Goal: Task Accomplishment & Management: Manage account settings

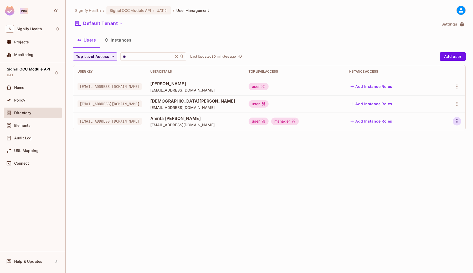
click at [457, 122] on icon "button" at bounding box center [457, 121] width 6 height 6
click at [426, 136] on span "Edit" at bounding box center [429, 133] width 10 height 8
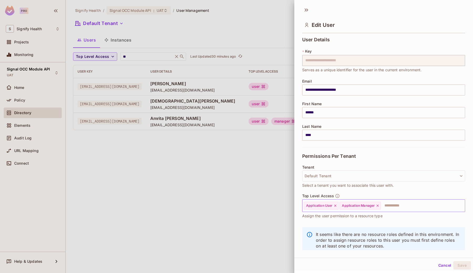
click at [378, 205] on icon at bounding box center [378, 206] width 4 height 4
click at [462, 265] on button "Save" at bounding box center [462, 265] width 18 height 8
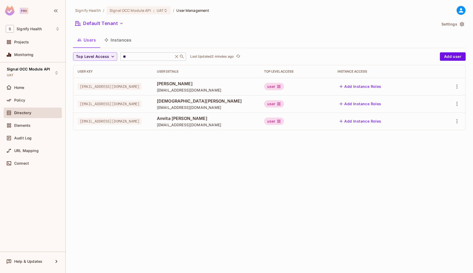
click at [138, 57] on input "**" at bounding box center [147, 56] width 50 height 5
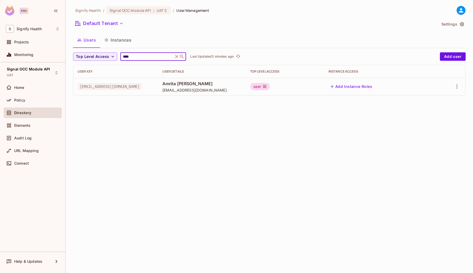
type input "****"
click at [458, 87] on icon "button" at bounding box center [457, 86] width 6 height 6
click at [434, 94] on li "Edit" at bounding box center [434, 99] width 47 height 12
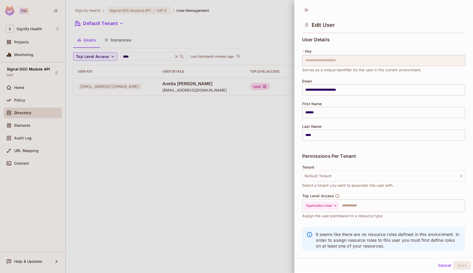
click at [213, 206] on div at bounding box center [236, 136] width 473 height 273
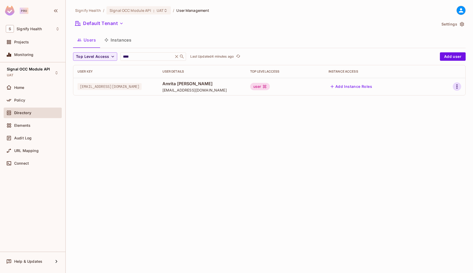
click at [458, 84] on icon "button" at bounding box center [457, 86] width 6 height 6
click at [424, 96] on div "Edit" at bounding box center [424, 98] width 19 height 8
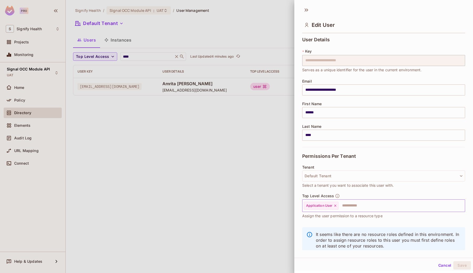
click at [363, 205] on input "text" at bounding box center [397, 205] width 116 height 11
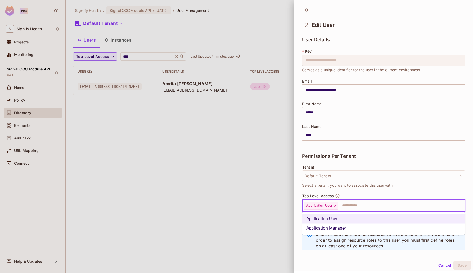
click at [347, 226] on li "Application Manager" at bounding box center [383, 227] width 163 height 9
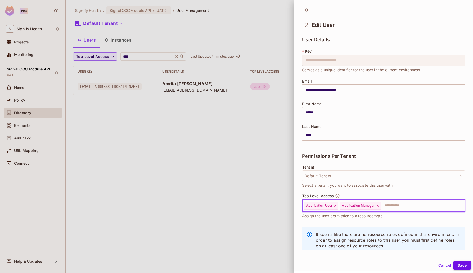
click at [461, 266] on button "Save" at bounding box center [462, 265] width 18 height 8
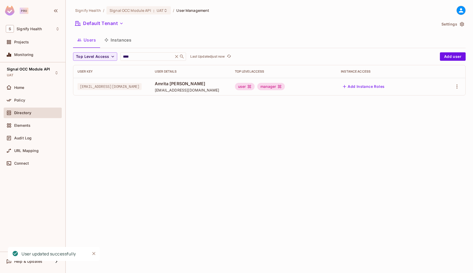
click at [369, 27] on div "Default Tenant" at bounding box center [255, 24] width 364 height 10
click at [458, 86] on icon "button" at bounding box center [457, 86] width 6 height 6
click at [435, 98] on li "Edit" at bounding box center [434, 99] width 47 height 12
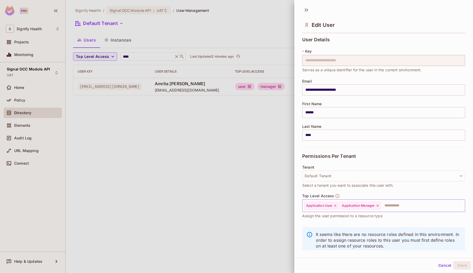
click at [379, 205] on icon at bounding box center [378, 206] width 4 height 4
click at [461, 267] on button "Save" at bounding box center [462, 265] width 18 height 8
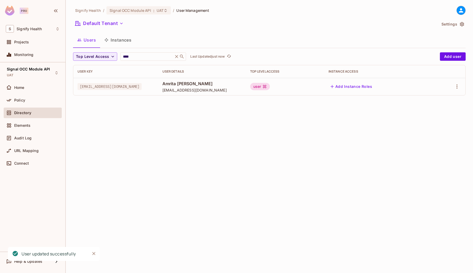
click at [258, 142] on div "Signify Health / Signal OCC Module API : UAT / User Management Default Tenant S…" at bounding box center [269, 136] width 407 height 273
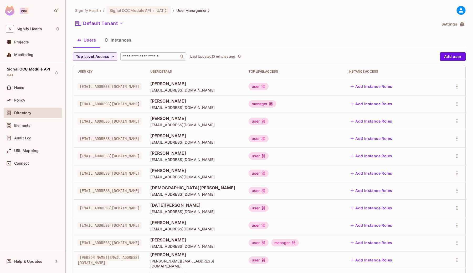
click at [138, 56] on input "text" at bounding box center [149, 56] width 55 height 5
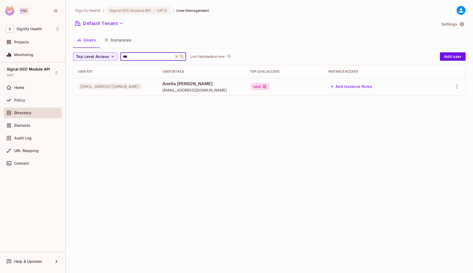
type input "***"
click at [294, 40] on div "Users Instances" at bounding box center [269, 39] width 393 height 13
click at [455, 87] on icon "button" at bounding box center [457, 86] width 6 height 6
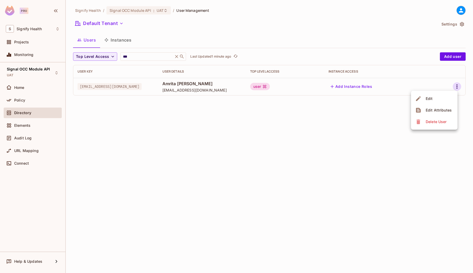
click at [430, 101] on span "Edit" at bounding box center [429, 98] width 10 height 8
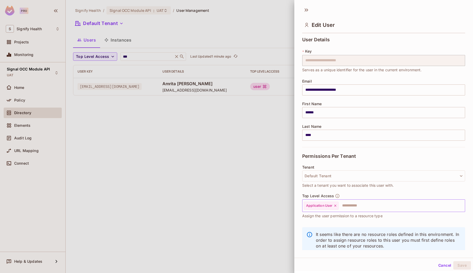
click at [358, 205] on input "text" at bounding box center [397, 205] width 116 height 11
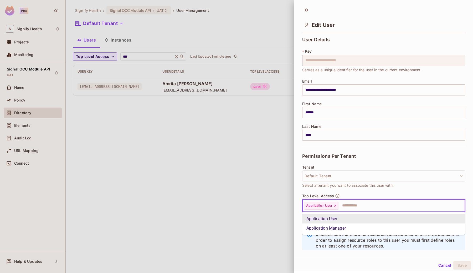
type input "*"
click at [340, 231] on li "Application Manager" at bounding box center [383, 227] width 163 height 9
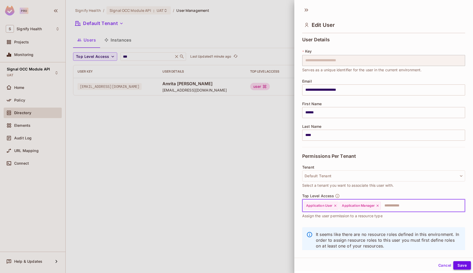
click at [464, 264] on button "Save" at bounding box center [462, 265] width 18 height 8
